Goal: Task Accomplishment & Management: Use online tool/utility

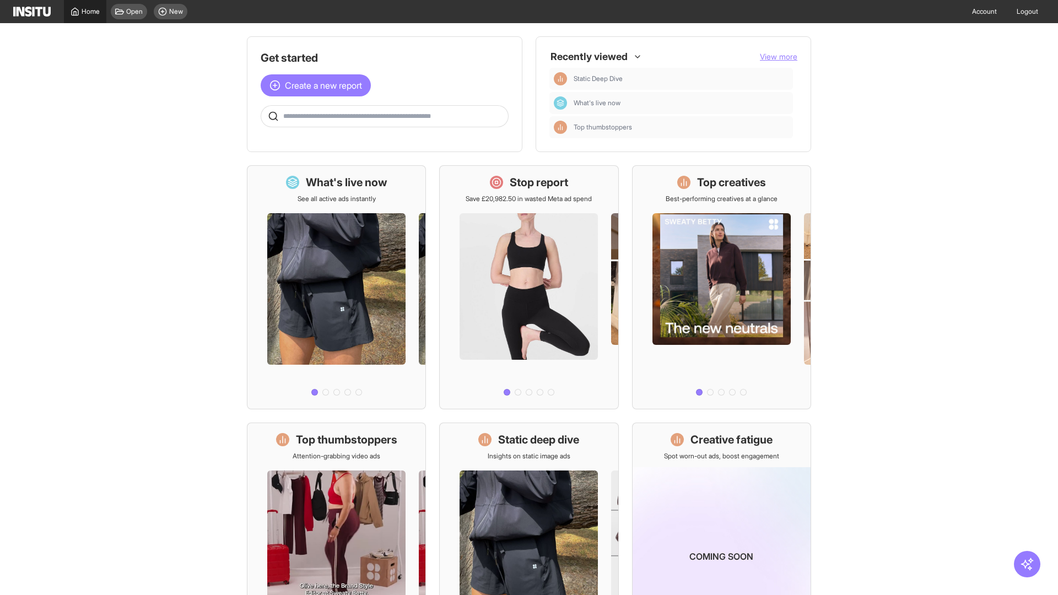
click at [85, 12] on span "Home" at bounding box center [91, 11] width 18 height 9
click at [319, 79] on span "Create a new report" at bounding box center [323, 85] width 77 height 13
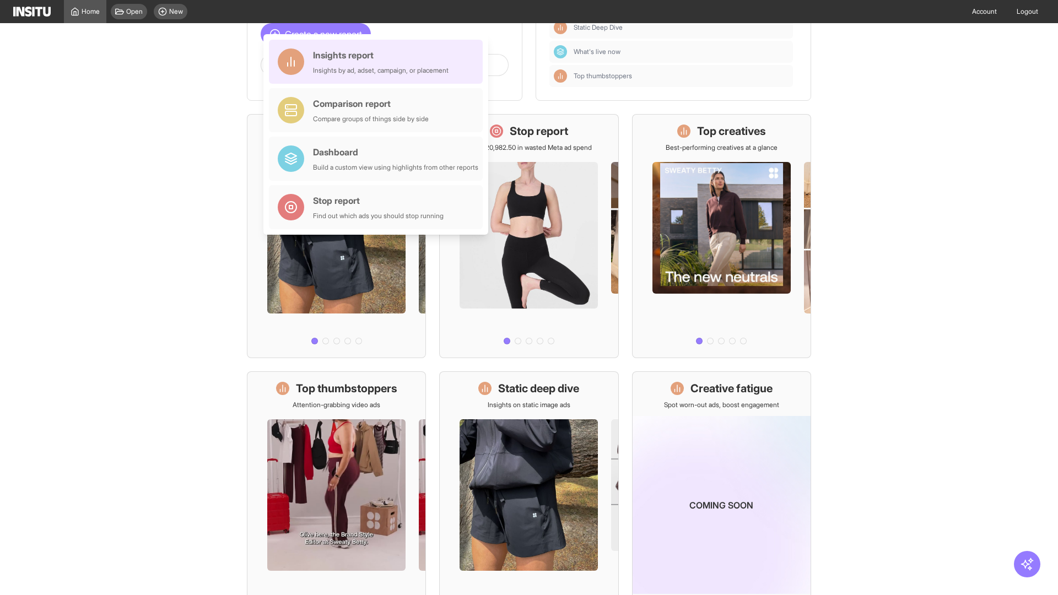
click at [379, 62] on div "Insights report Insights by ad, adset, campaign, or placement" at bounding box center [381, 62] width 136 height 26
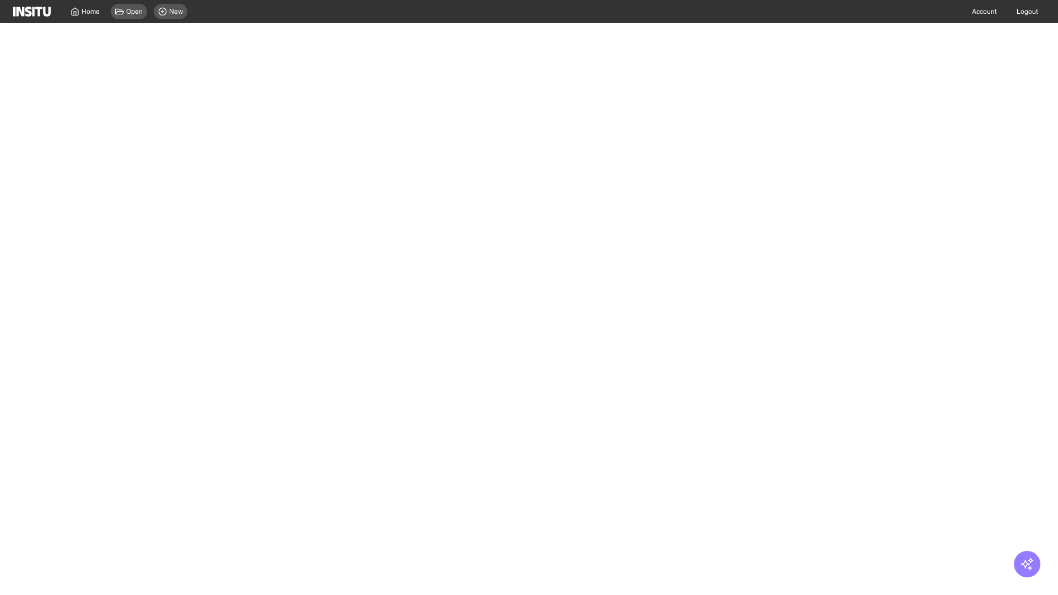
select select "**"
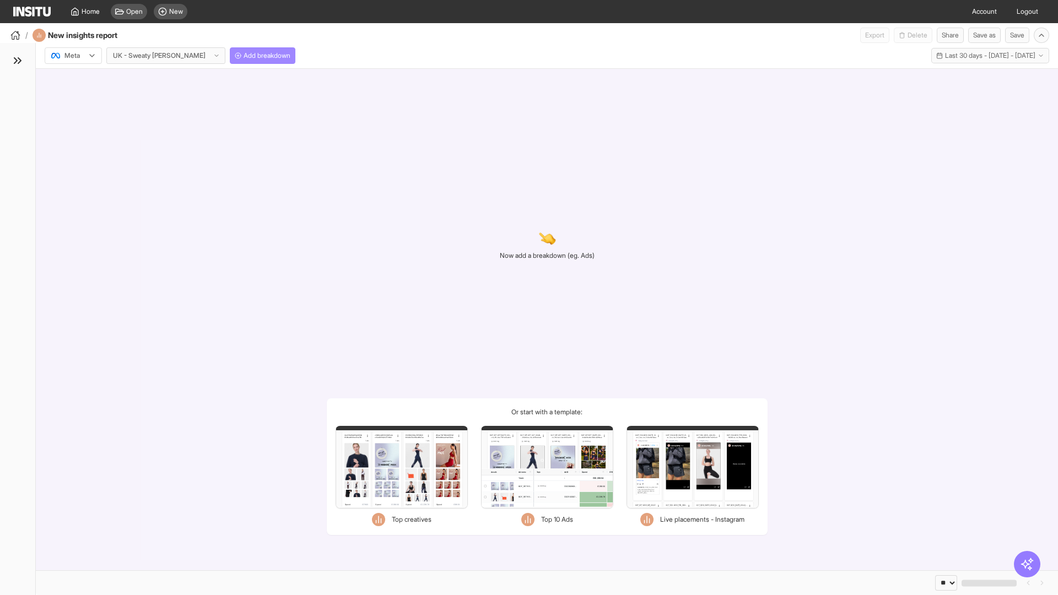
click at [244, 56] on span "Add breakdown" at bounding box center [267, 55] width 47 height 9
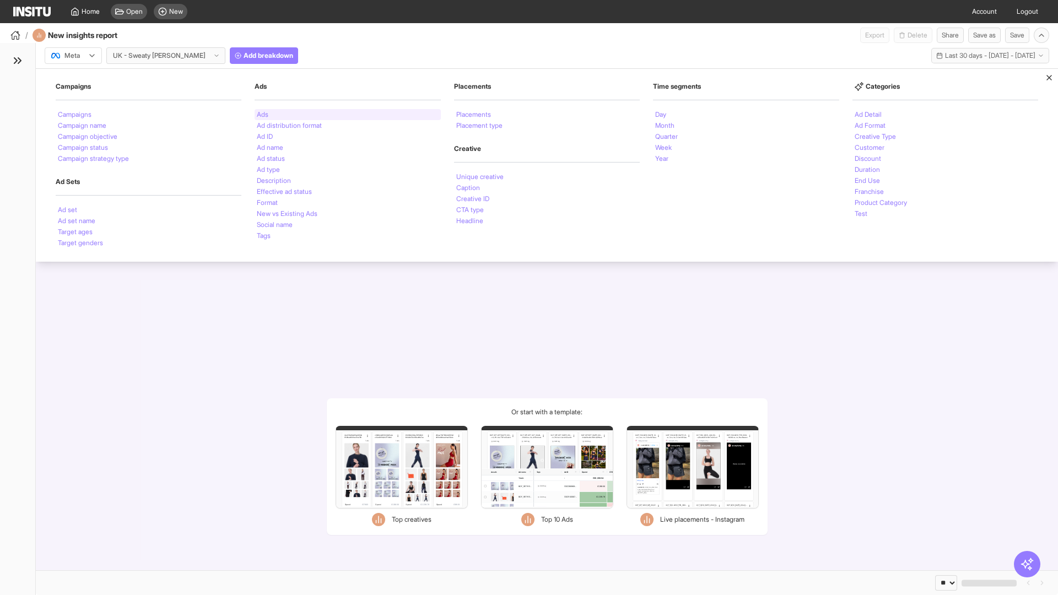
click at [262, 115] on li "Ads" at bounding box center [263, 114] width 12 height 7
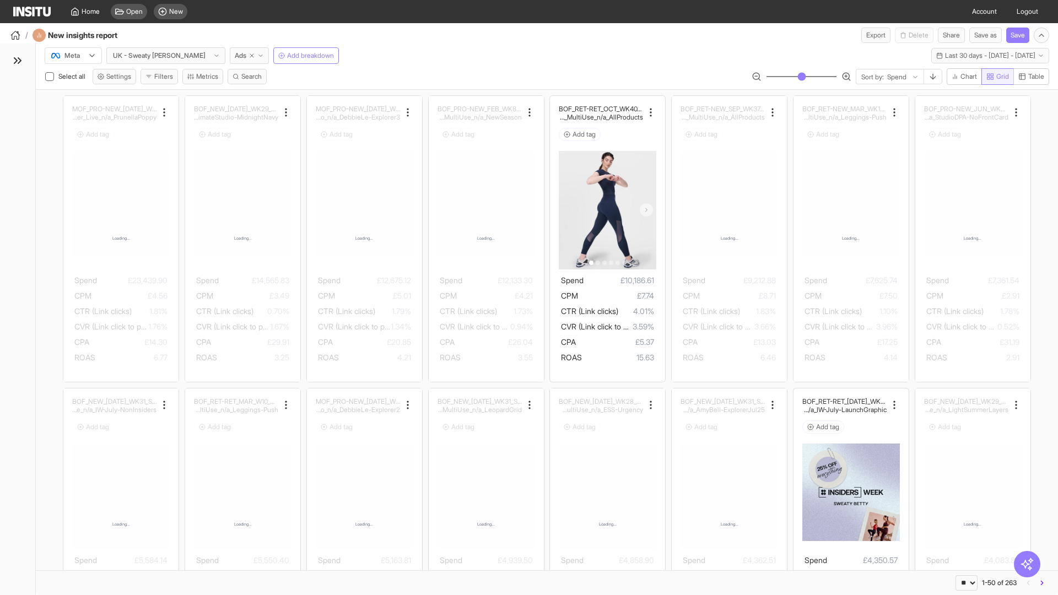
click at [997, 77] on span "Grid" at bounding box center [1003, 76] width 13 height 9
